Goal: Check status: Check status

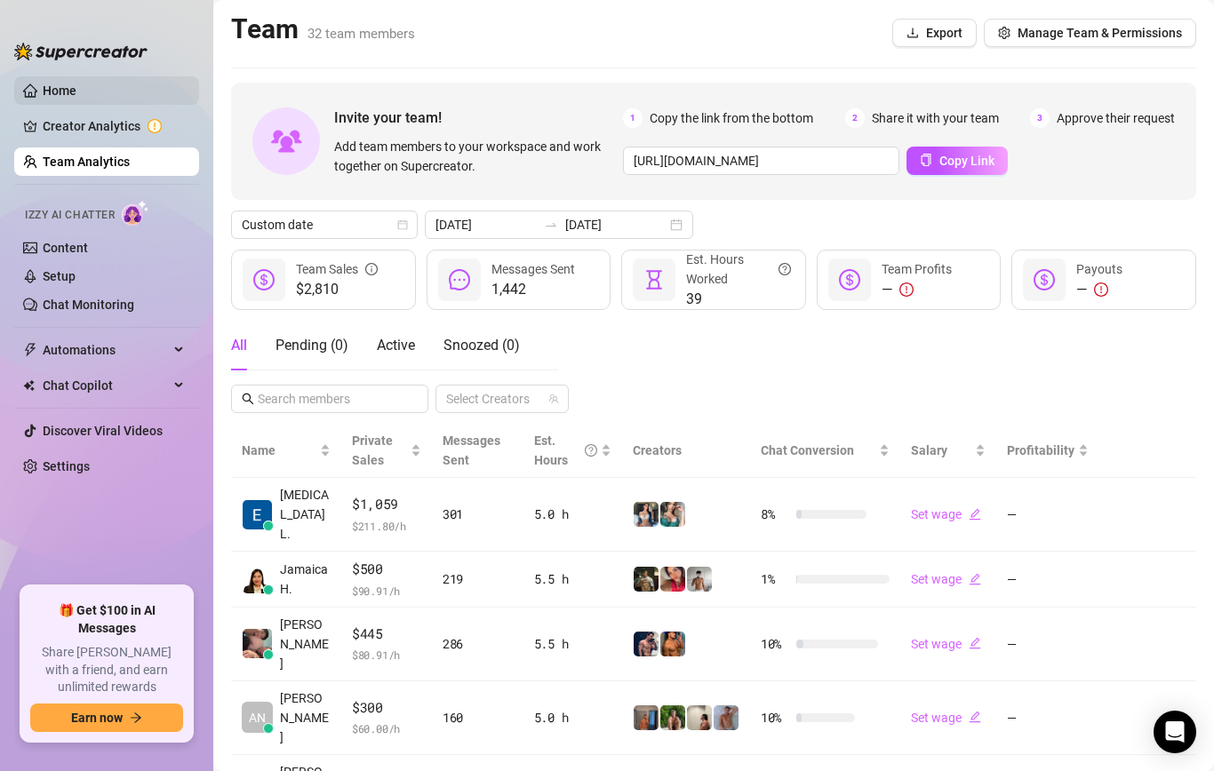
click at [76, 88] on link "Home" at bounding box center [60, 91] width 34 height 14
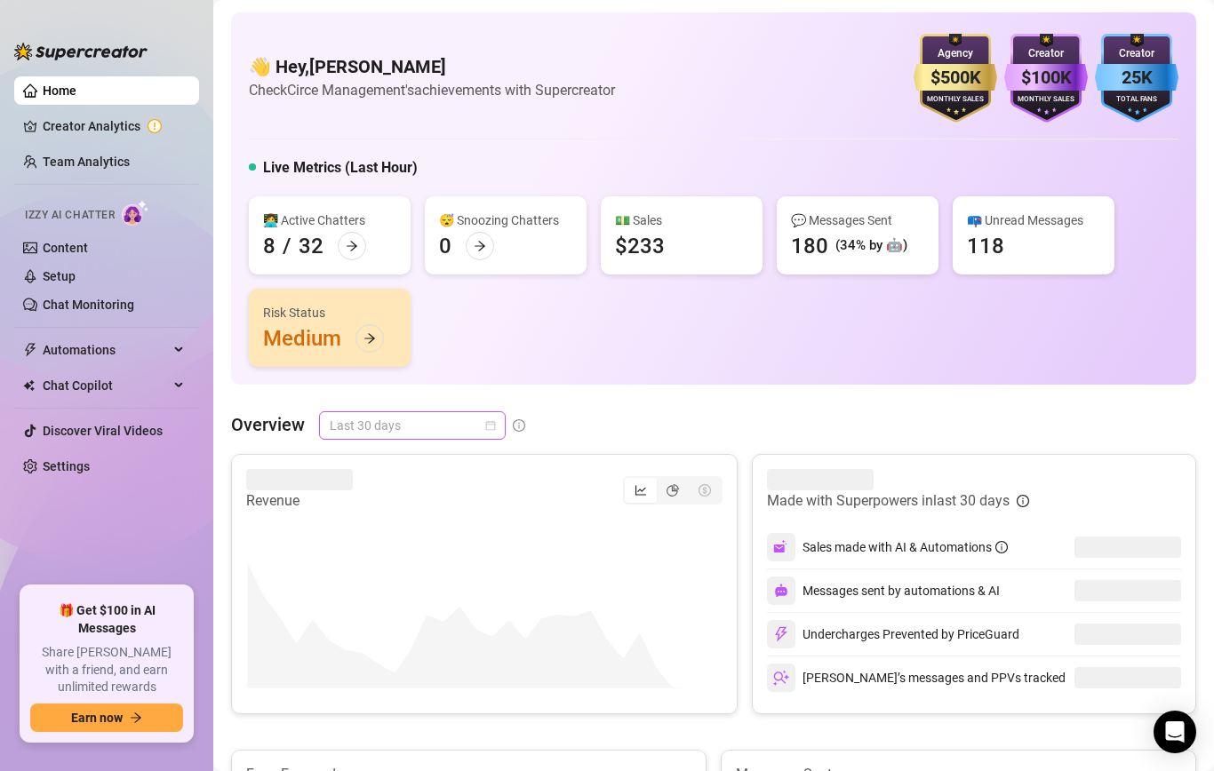
click at [396, 432] on span "Last 30 days" at bounding box center [412, 425] width 165 height 27
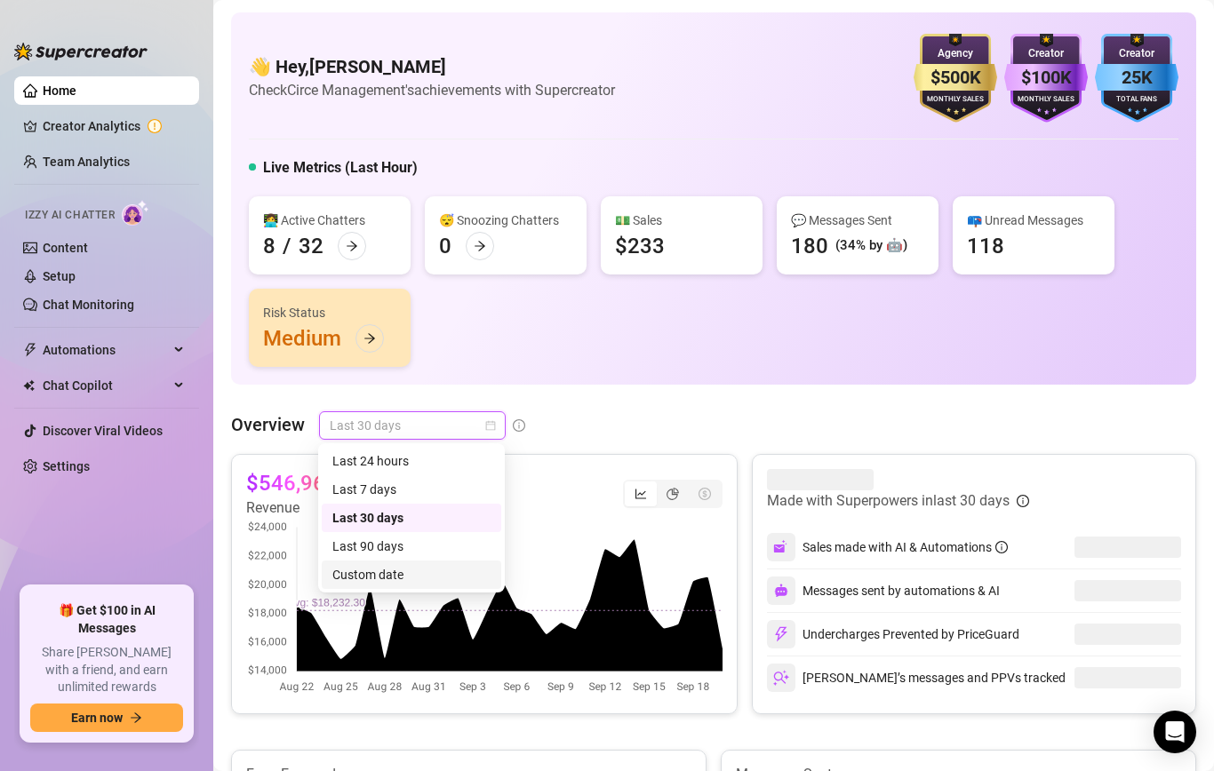
click at [403, 575] on div "Custom date" at bounding box center [411, 575] width 158 height 20
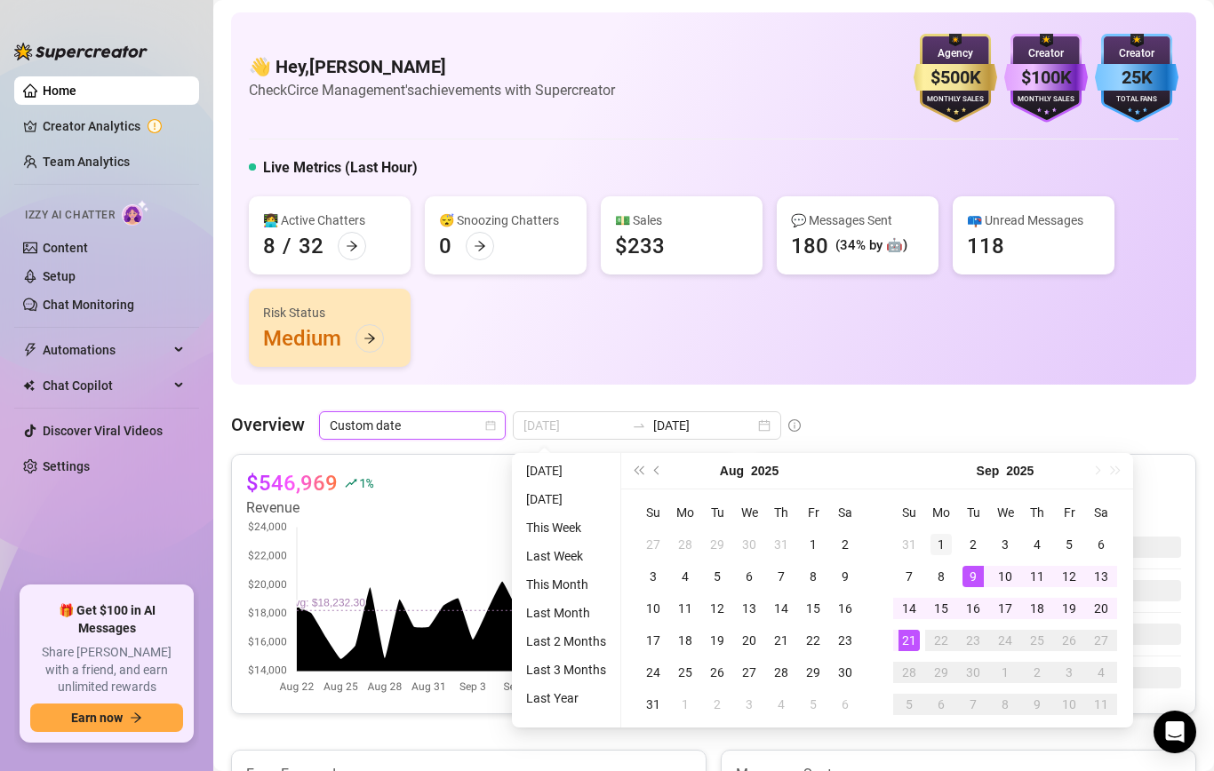
type input "[DATE]"
click at [947, 539] on div "1" at bounding box center [941, 544] width 21 height 21
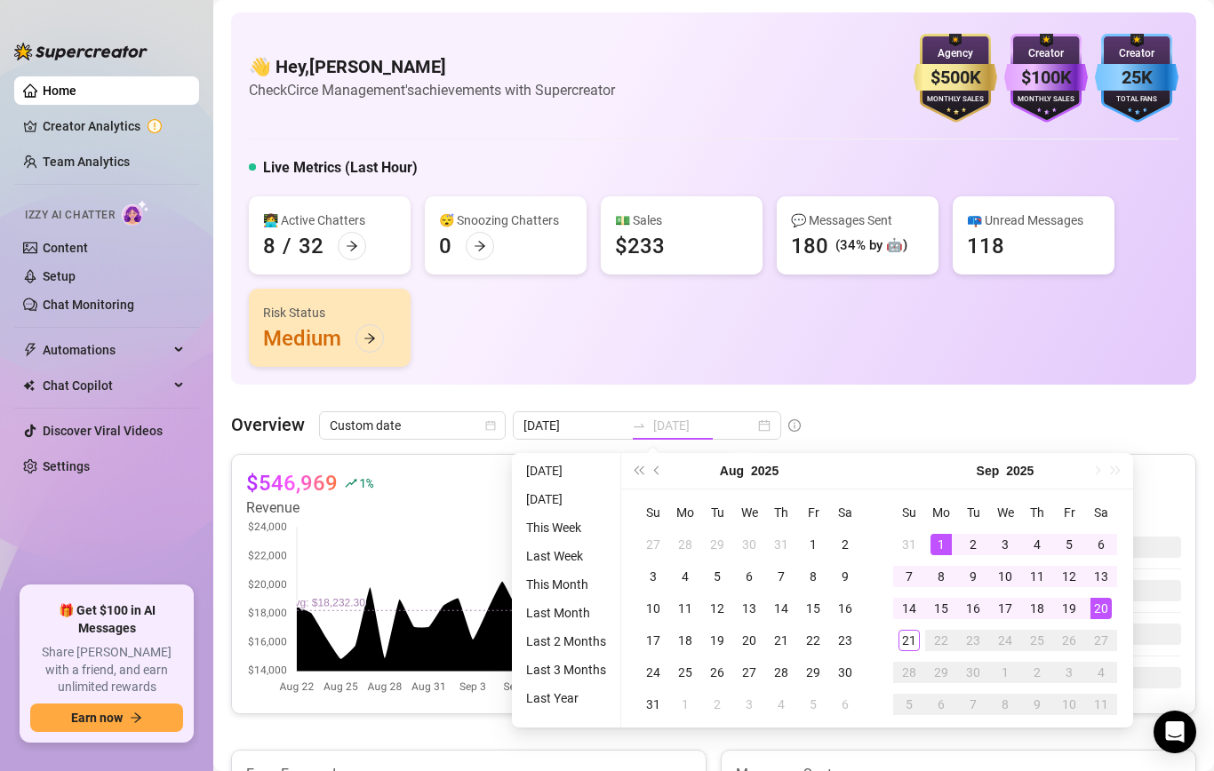
click at [1102, 608] on div "20" at bounding box center [1101, 608] width 21 height 21
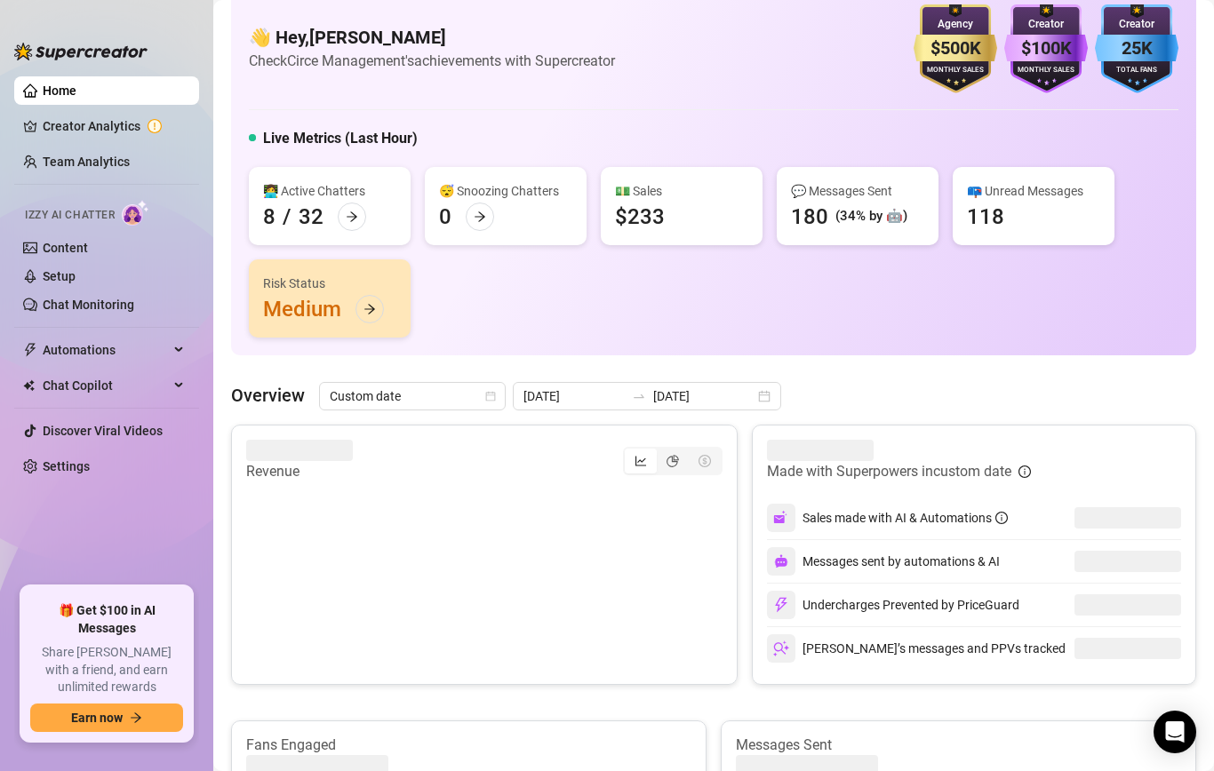
scroll to position [56, 0]
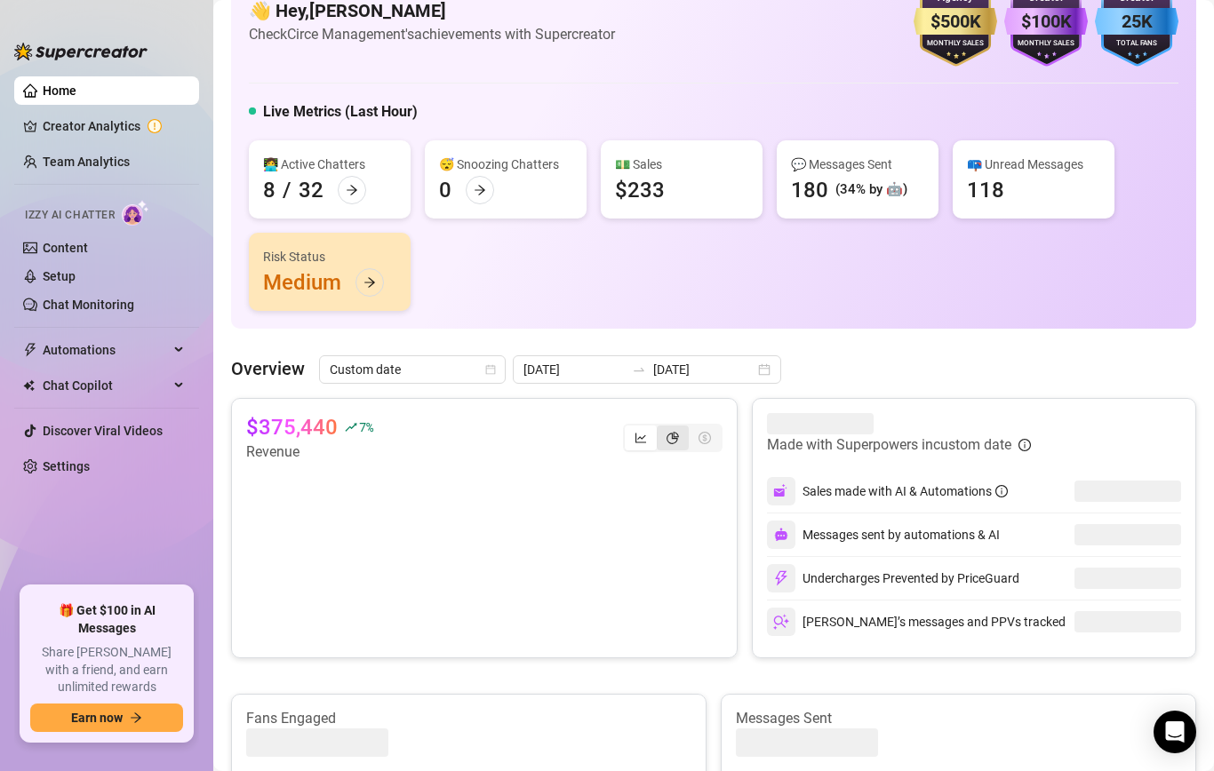
click at [670, 438] on icon "pie-chart" at bounding box center [673, 438] width 12 height 12
click at [661, 428] on input "segmented control" at bounding box center [661, 428] width 0 height 0
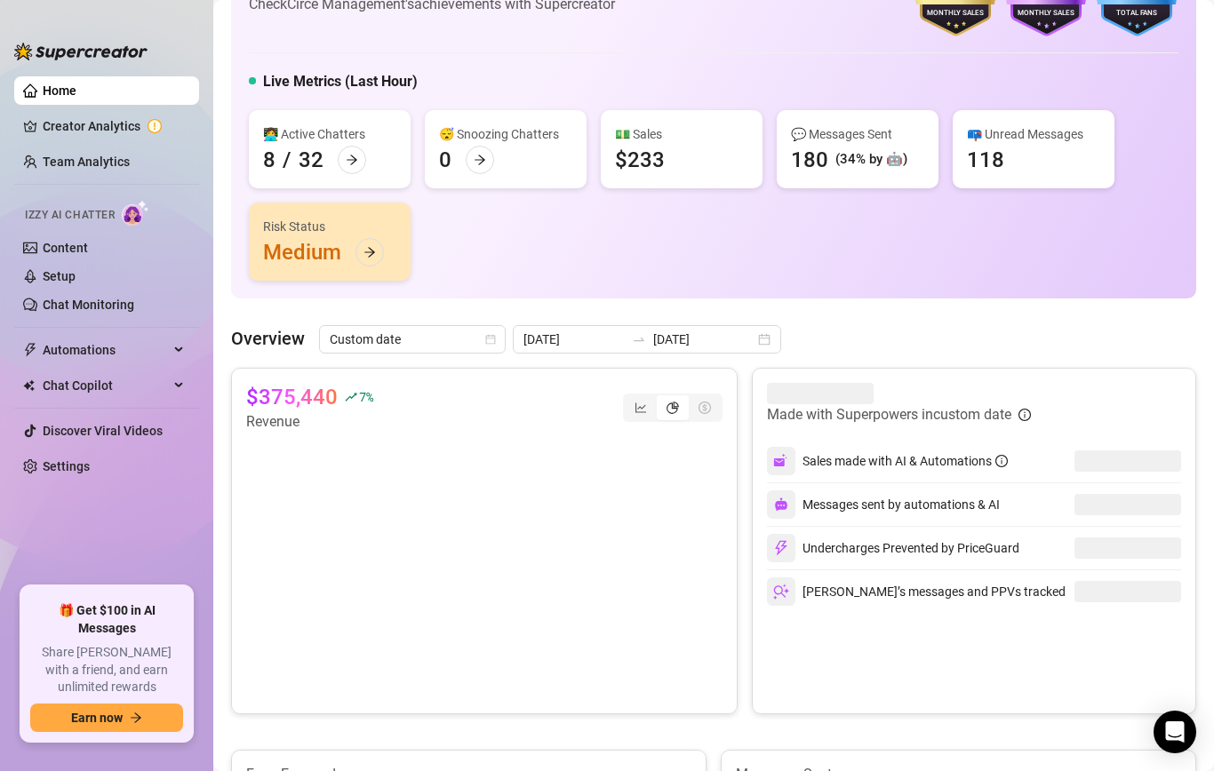
scroll to position [107, 0]
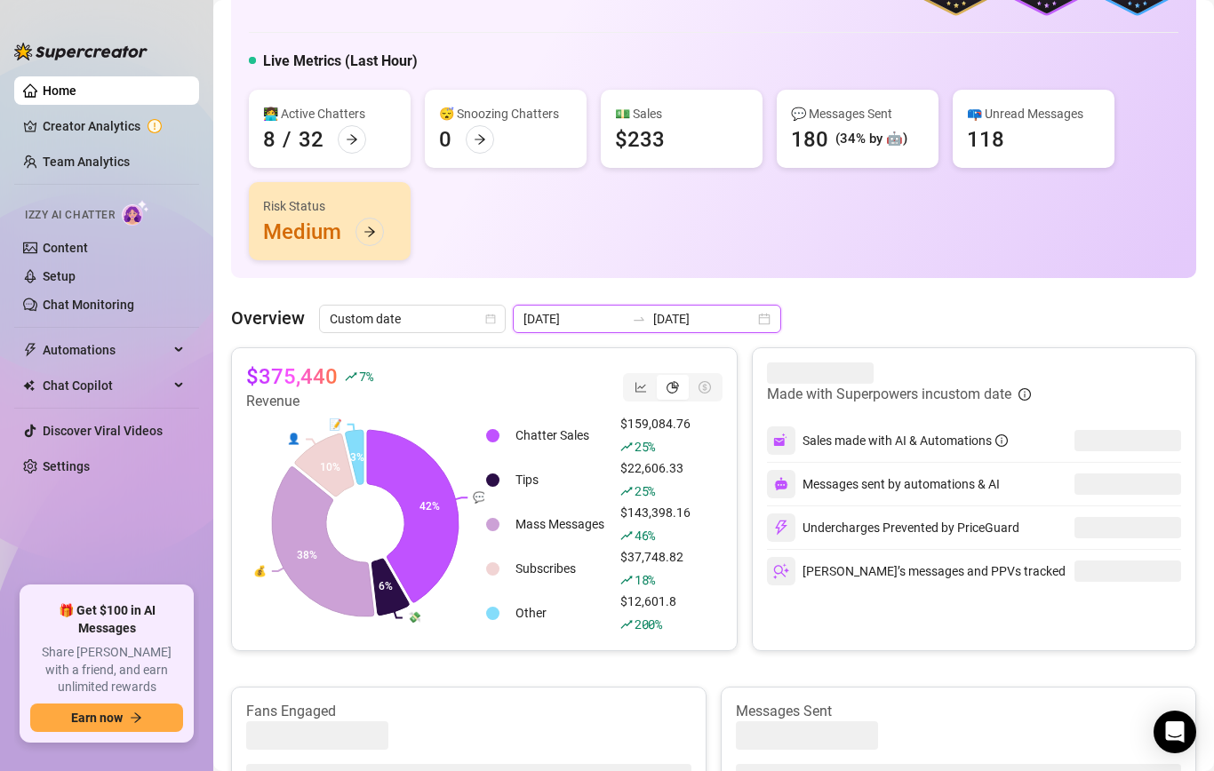
click at [657, 314] on input "[DATE]" at bounding box center [703, 319] width 101 height 20
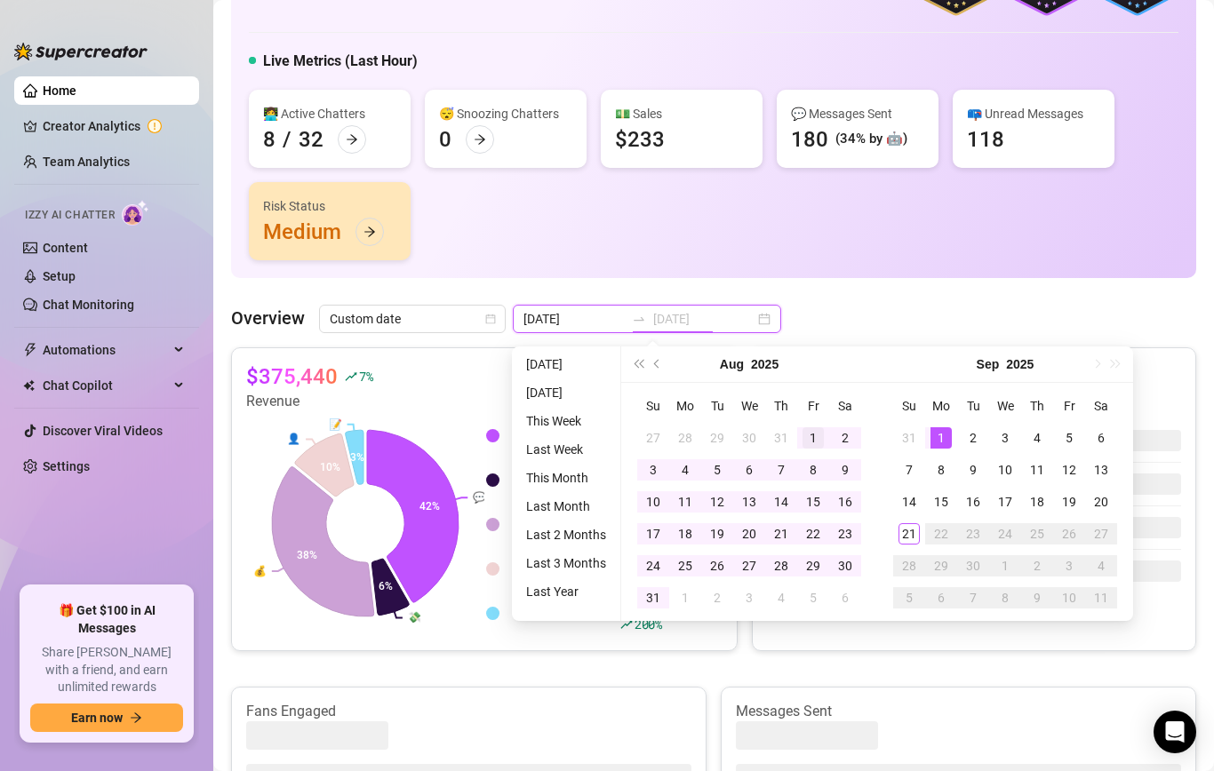
type input "[DATE]"
click at [822, 436] on div "1" at bounding box center [813, 437] width 21 height 21
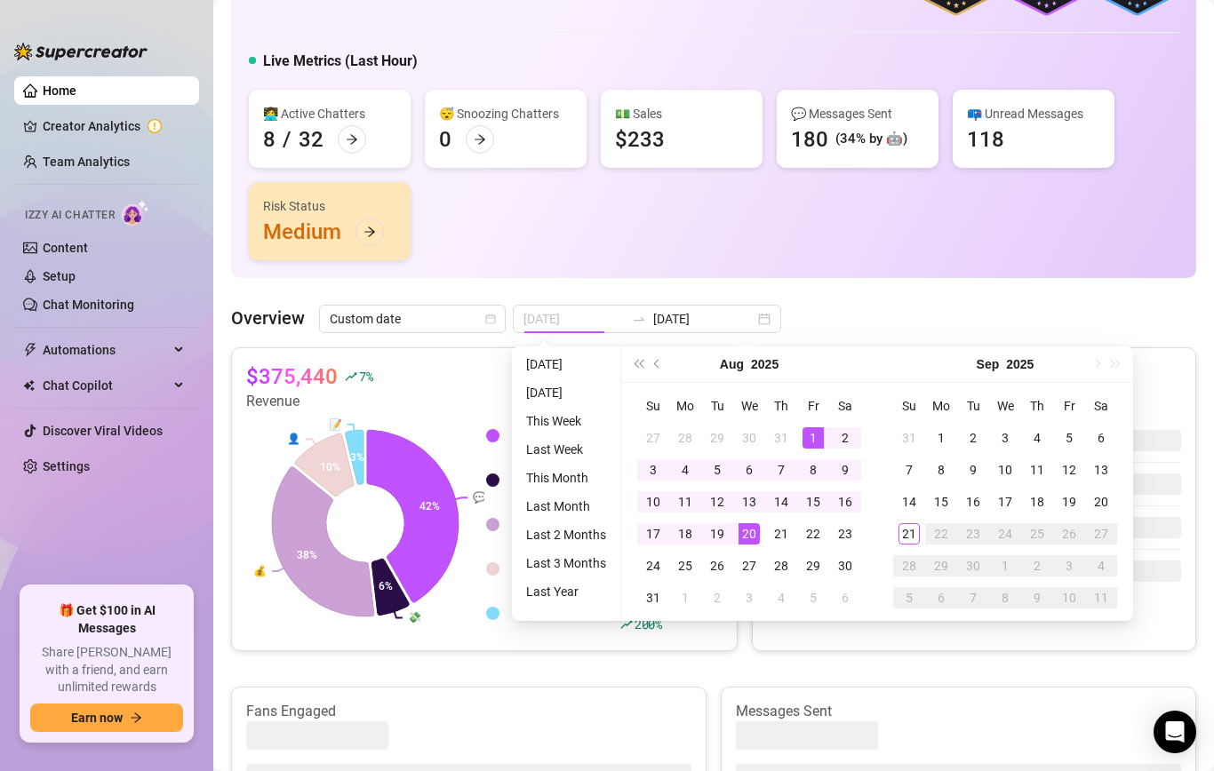
click at [752, 528] on div "20" at bounding box center [749, 533] width 21 height 21
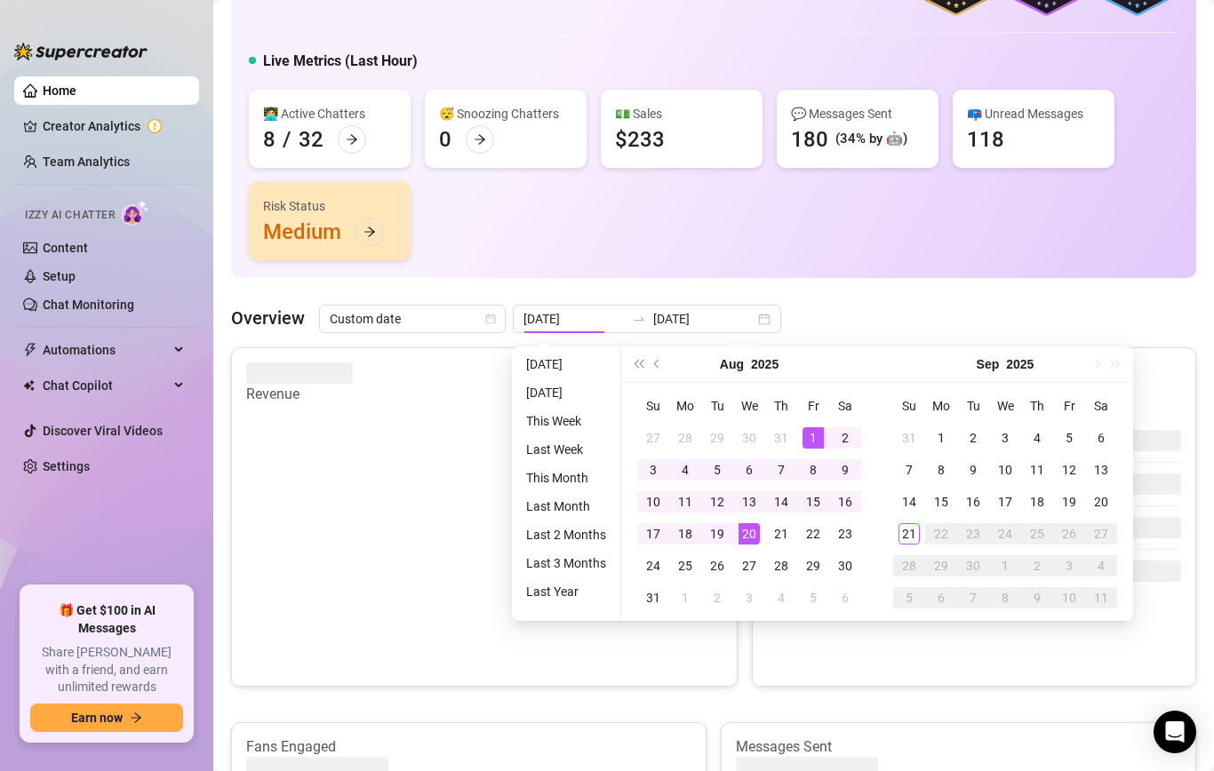
type input "[DATE]"
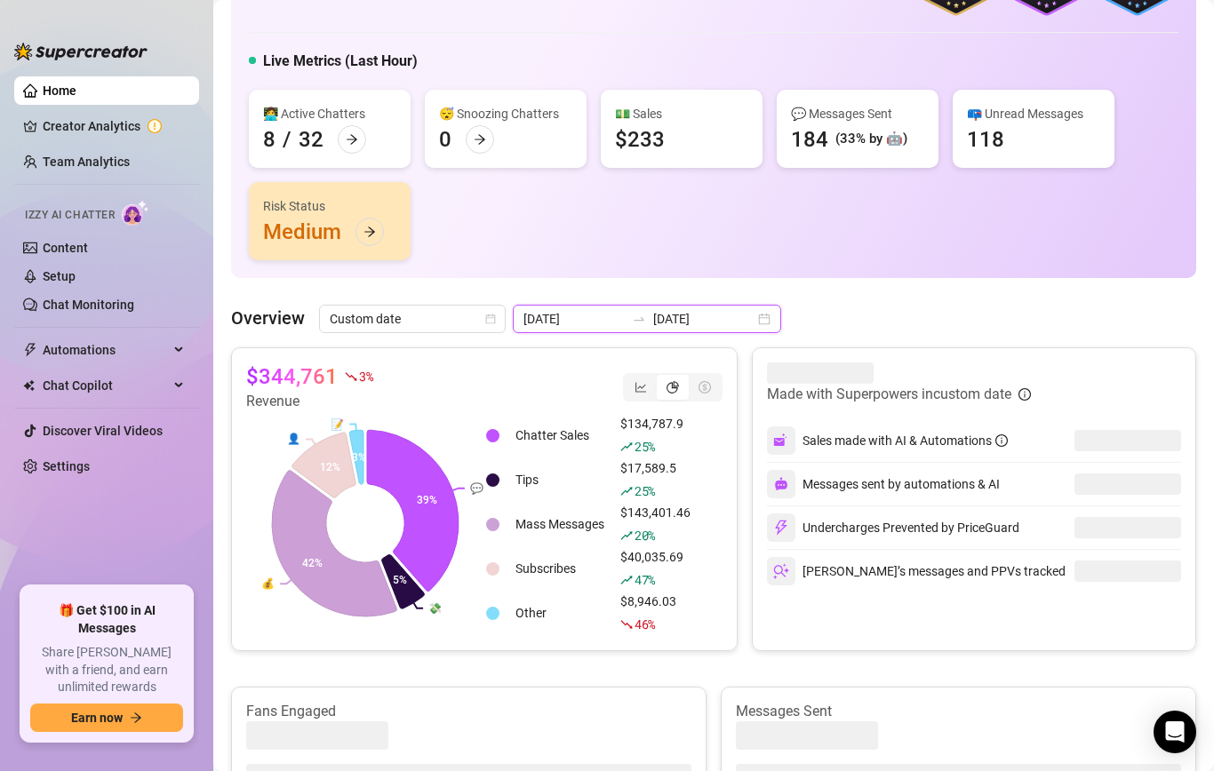
click at [654, 310] on input "[DATE]" at bounding box center [703, 319] width 101 height 20
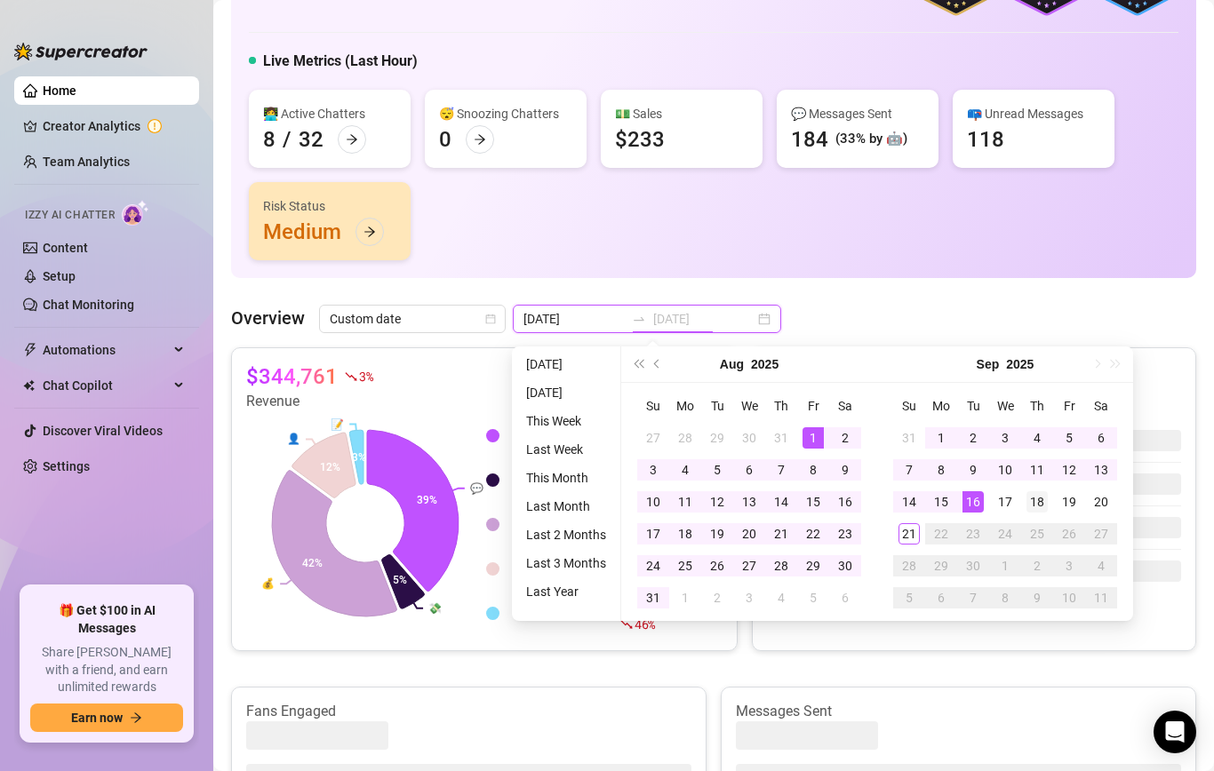
type input "[DATE]"
click at [1041, 501] on div "18" at bounding box center [1037, 501] width 21 height 21
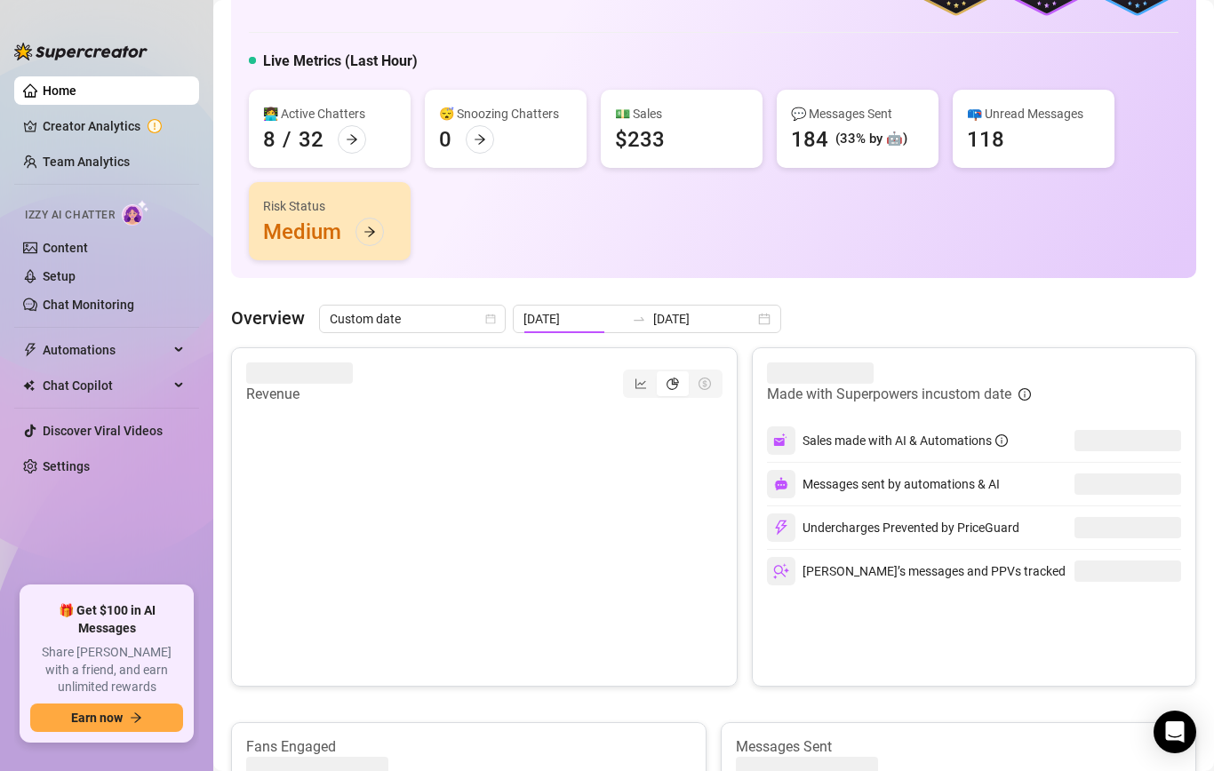
type input "[DATE]"
click at [314, 369] on article "$17,672" at bounding box center [285, 377] width 79 height 28
copy div "$17,672"
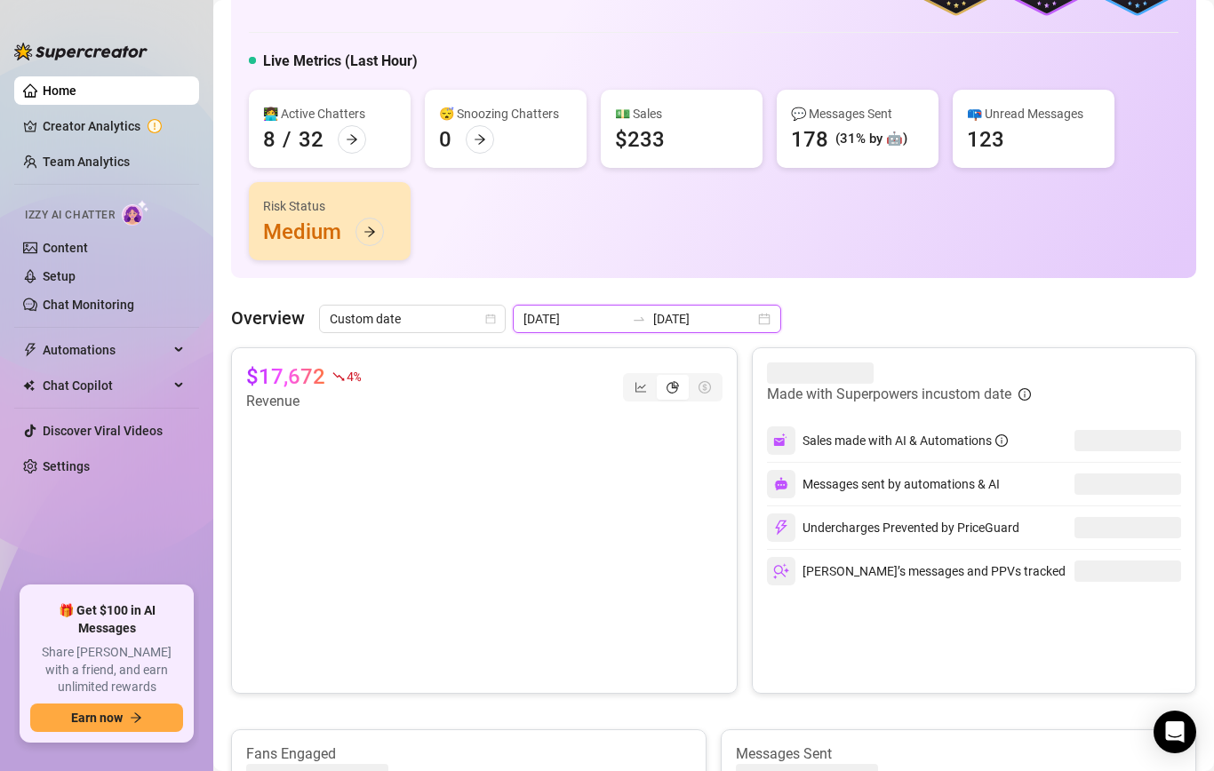
click at [661, 324] on input "[DATE]" at bounding box center [703, 319] width 101 height 20
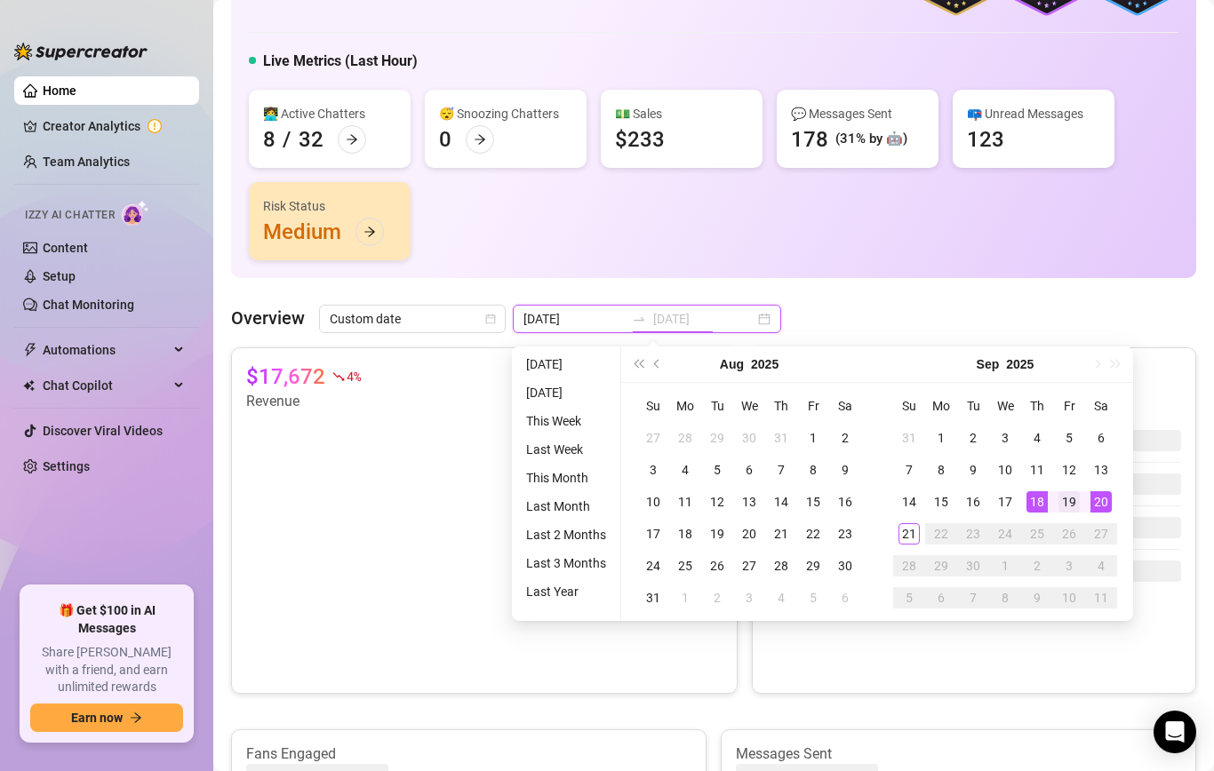
type input "[DATE]"
click at [1074, 495] on div "19" at bounding box center [1069, 501] width 21 height 21
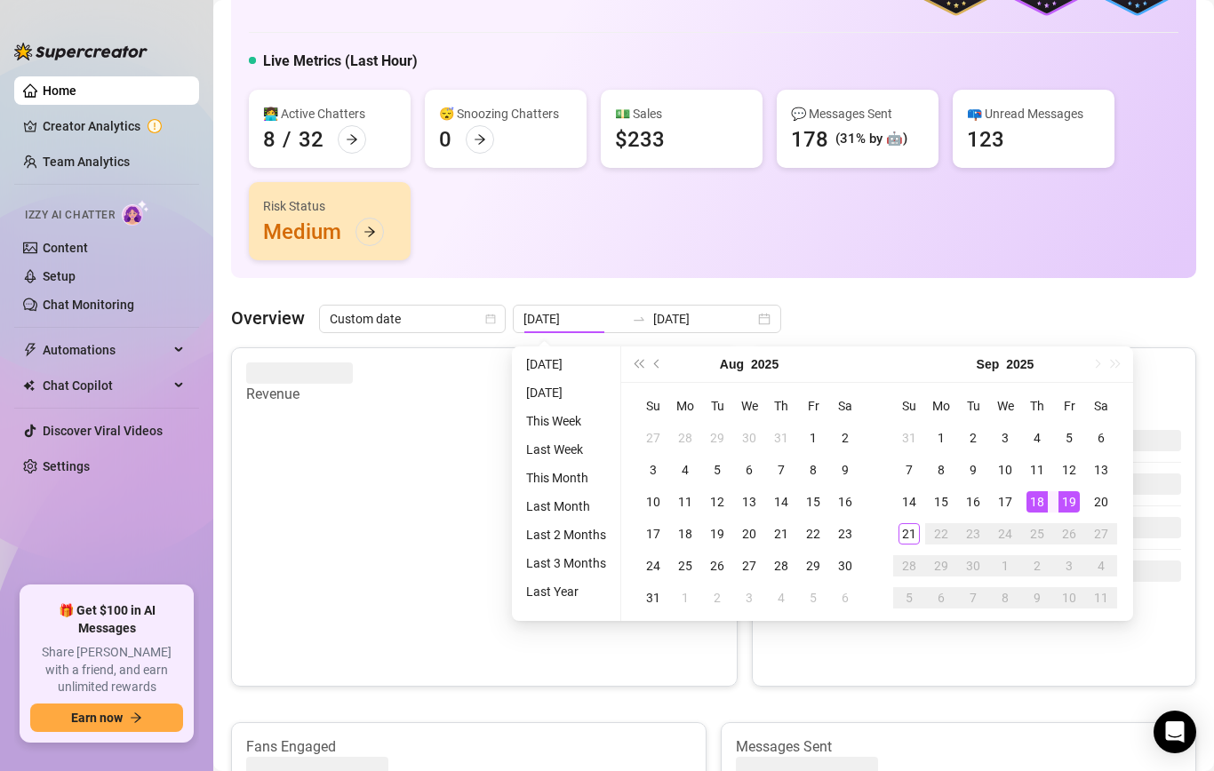
type input "[DATE]"
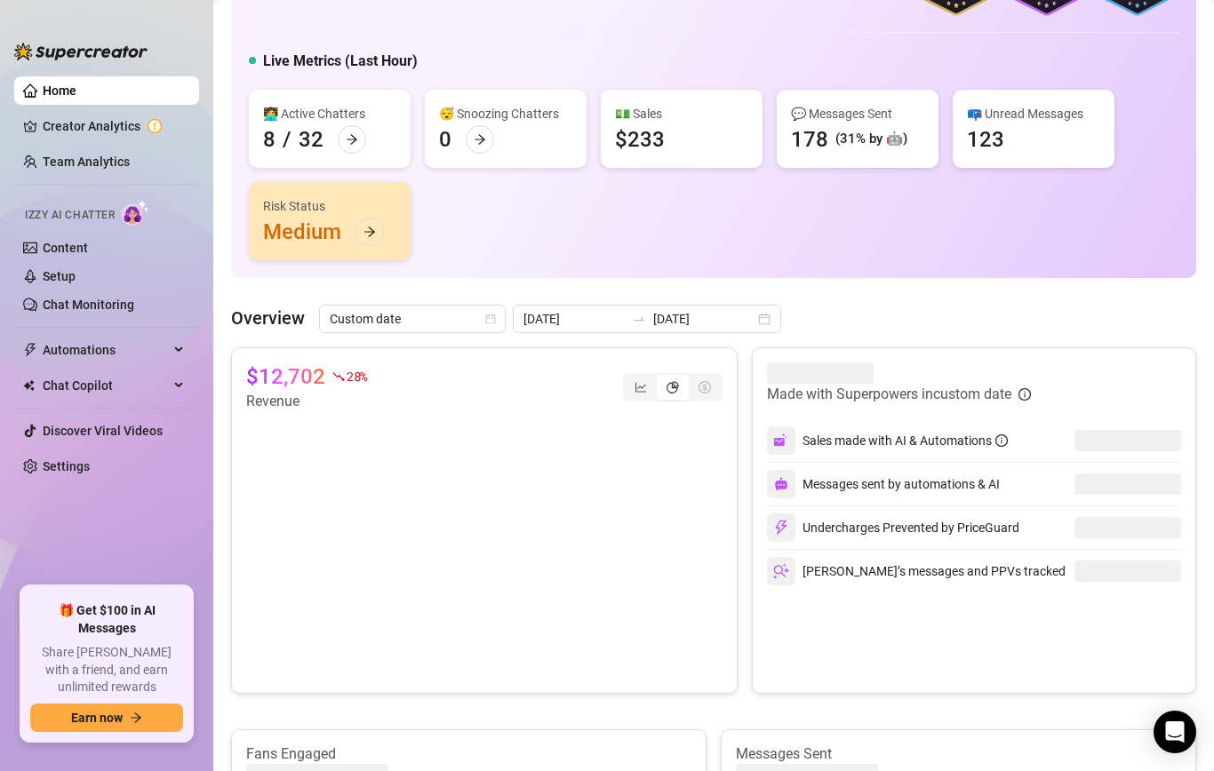
click at [332, 371] on icon "fall" at bounding box center [338, 377] width 12 height 12
click at [297, 372] on article "$12,702" at bounding box center [285, 377] width 79 height 28
copy div "$12,702"
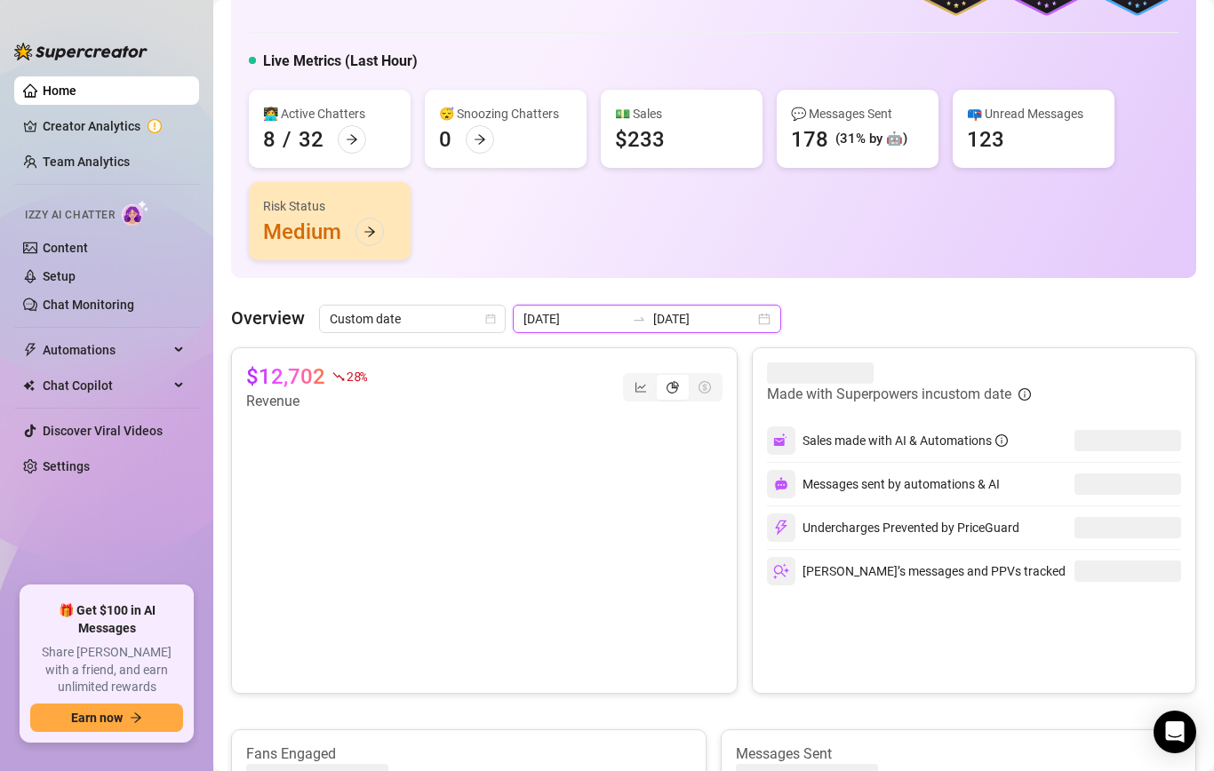
click at [653, 318] on input "[DATE]" at bounding box center [703, 319] width 101 height 20
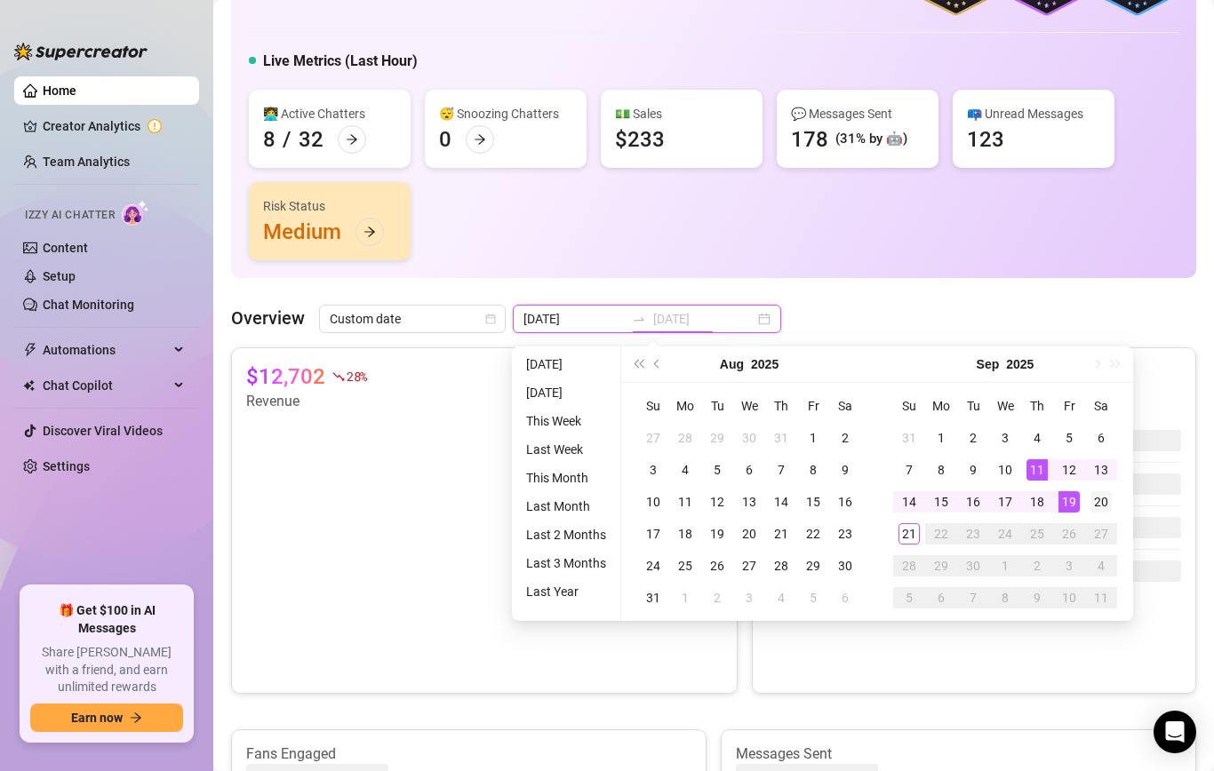
type input "[DATE]"
click at [1107, 495] on div "20" at bounding box center [1101, 501] width 21 height 21
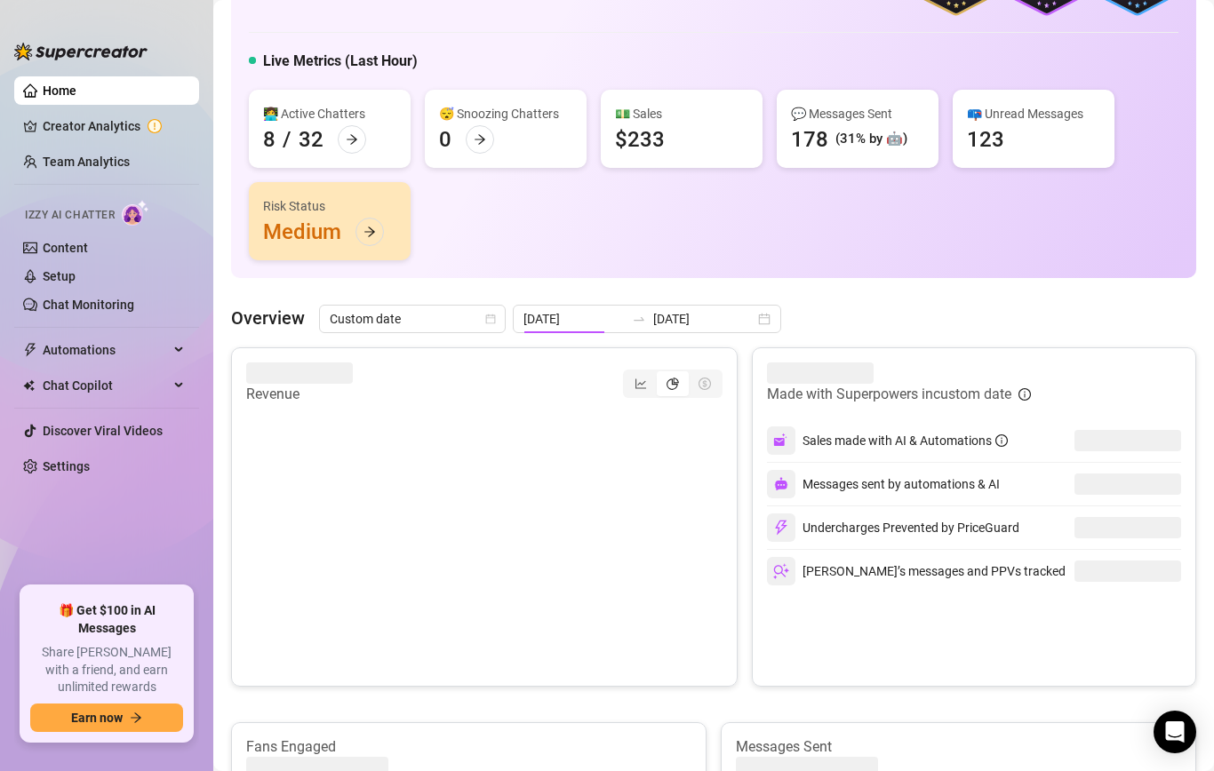
type input "[DATE]"
click at [300, 368] on article "$18,801" at bounding box center [285, 377] width 79 height 28
copy div "$18,801"
